Goal: Find specific page/section: Find specific page/section

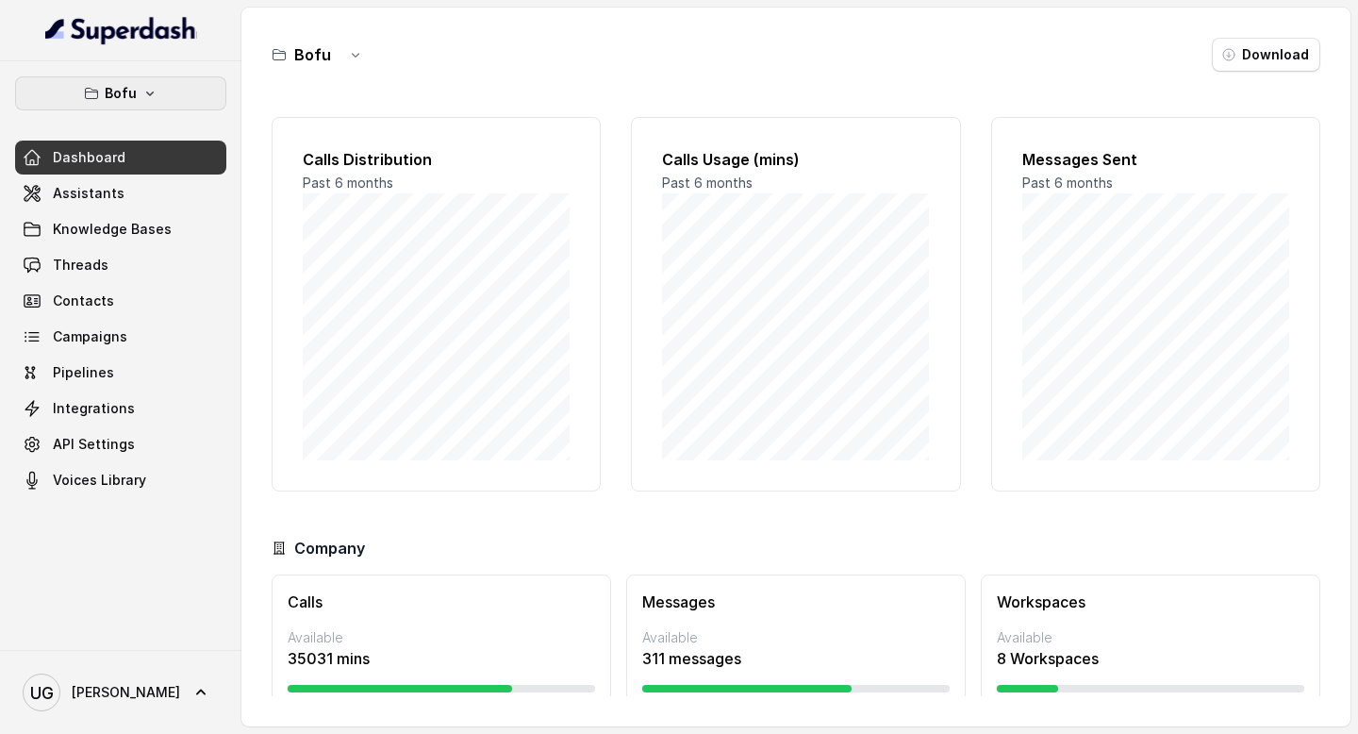
click at [179, 74] on div "Bofu Dashboard Assistants Knowledge Bases Threads Contacts Campaigns Pipelines …" at bounding box center [120, 355] width 241 height 588
click at [174, 103] on button "Bofu" at bounding box center [120, 93] width 211 height 34
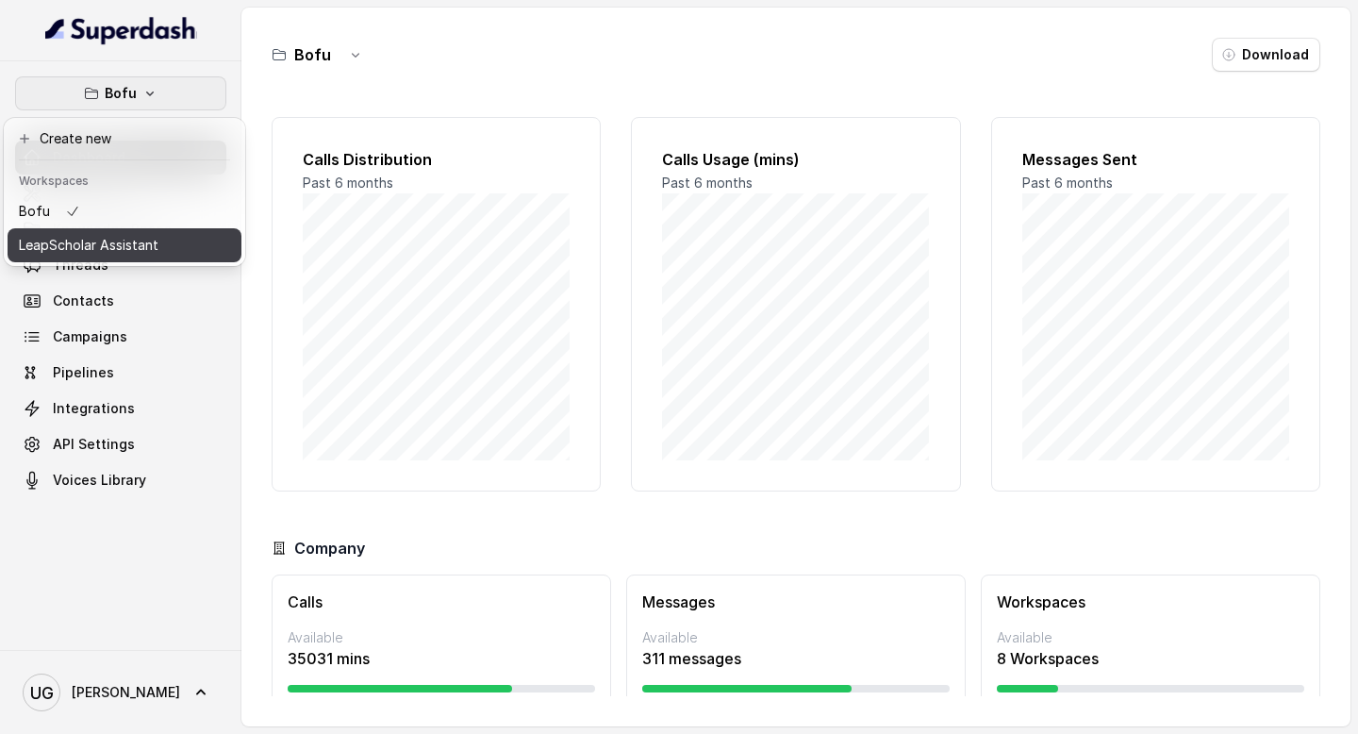
click at [153, 237] on p "LeapScholar Assistant" at bounding box center [89, 245] width 140 height 23
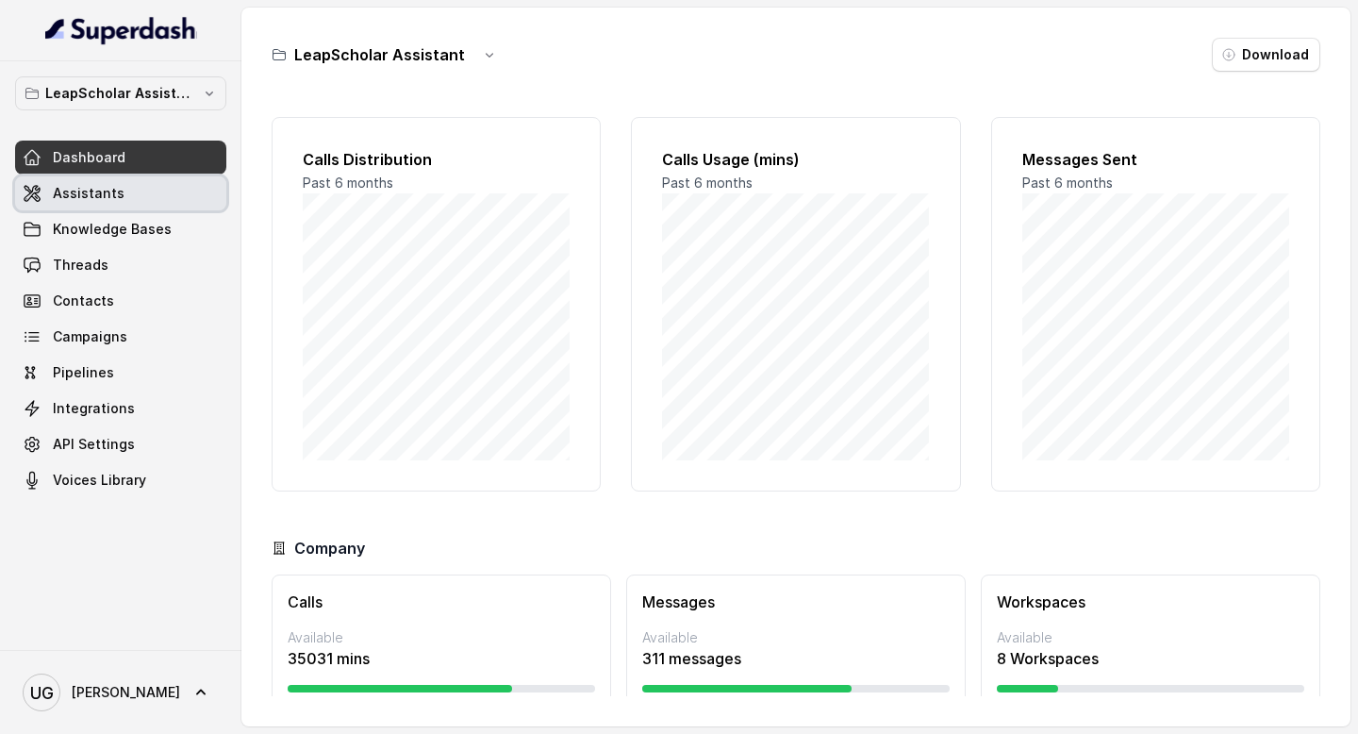
click at [143, 187] on link "Assistants" at bounding box center [120, 193] width 211 height 34
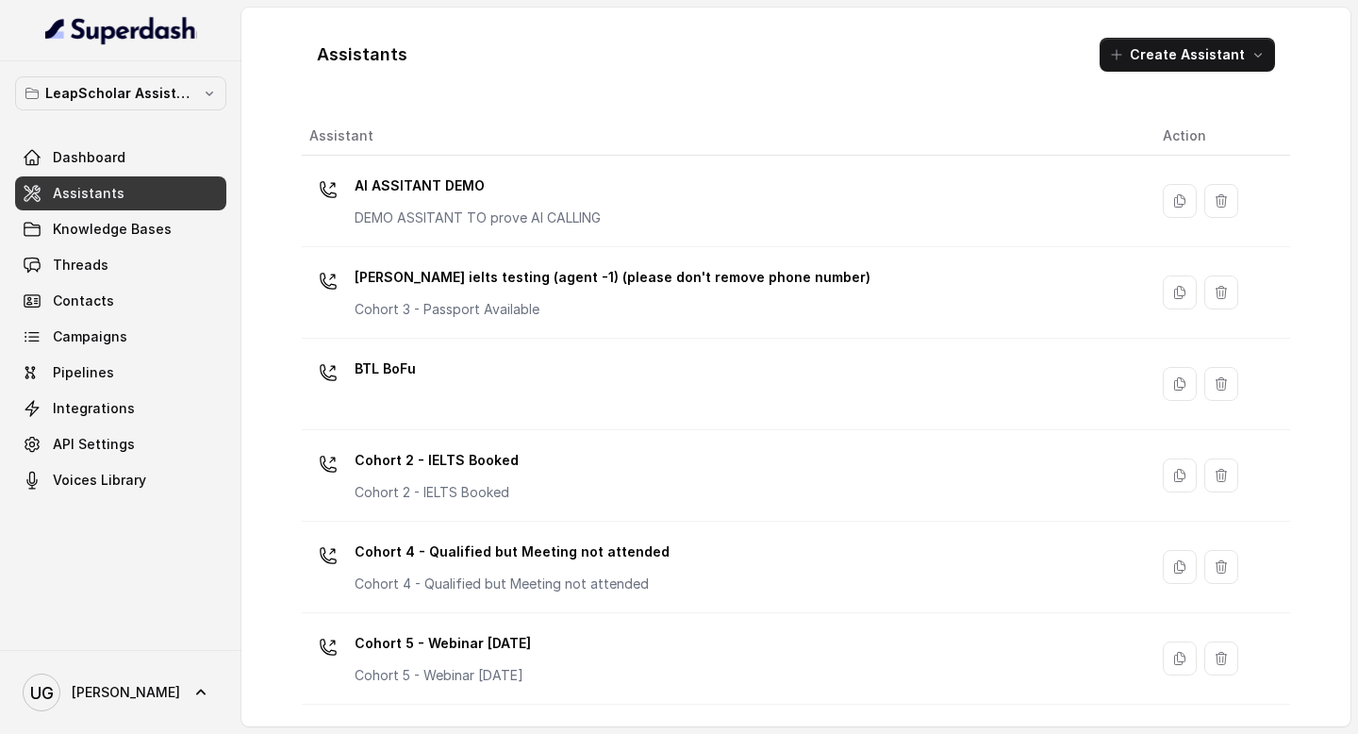
scroll to position [1183, 0]
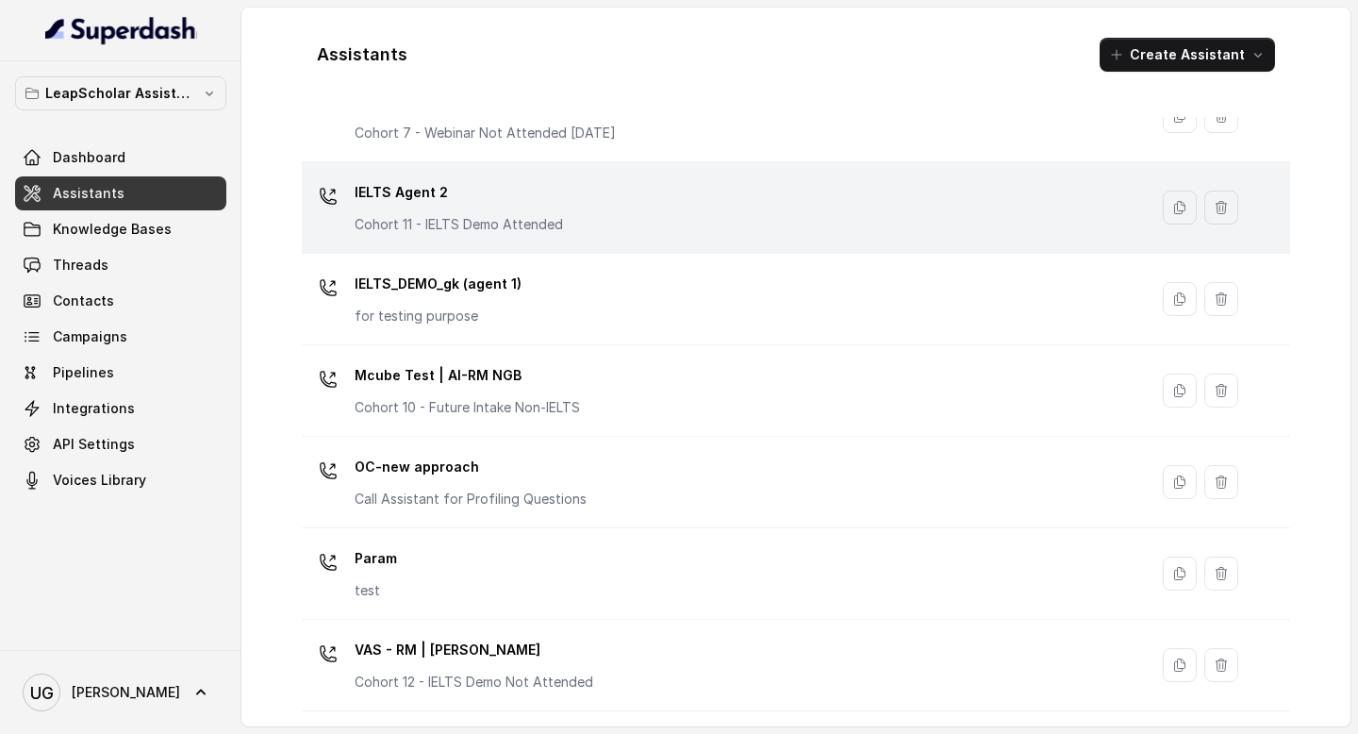
click at [551, 210] on div "IELTS Agent 2 Cohort 11 - IELTS Demo Attended" at bounding box center [459, 205] width 208 height 57
